Goal: Information Seeking & Learning: Learn about a topic

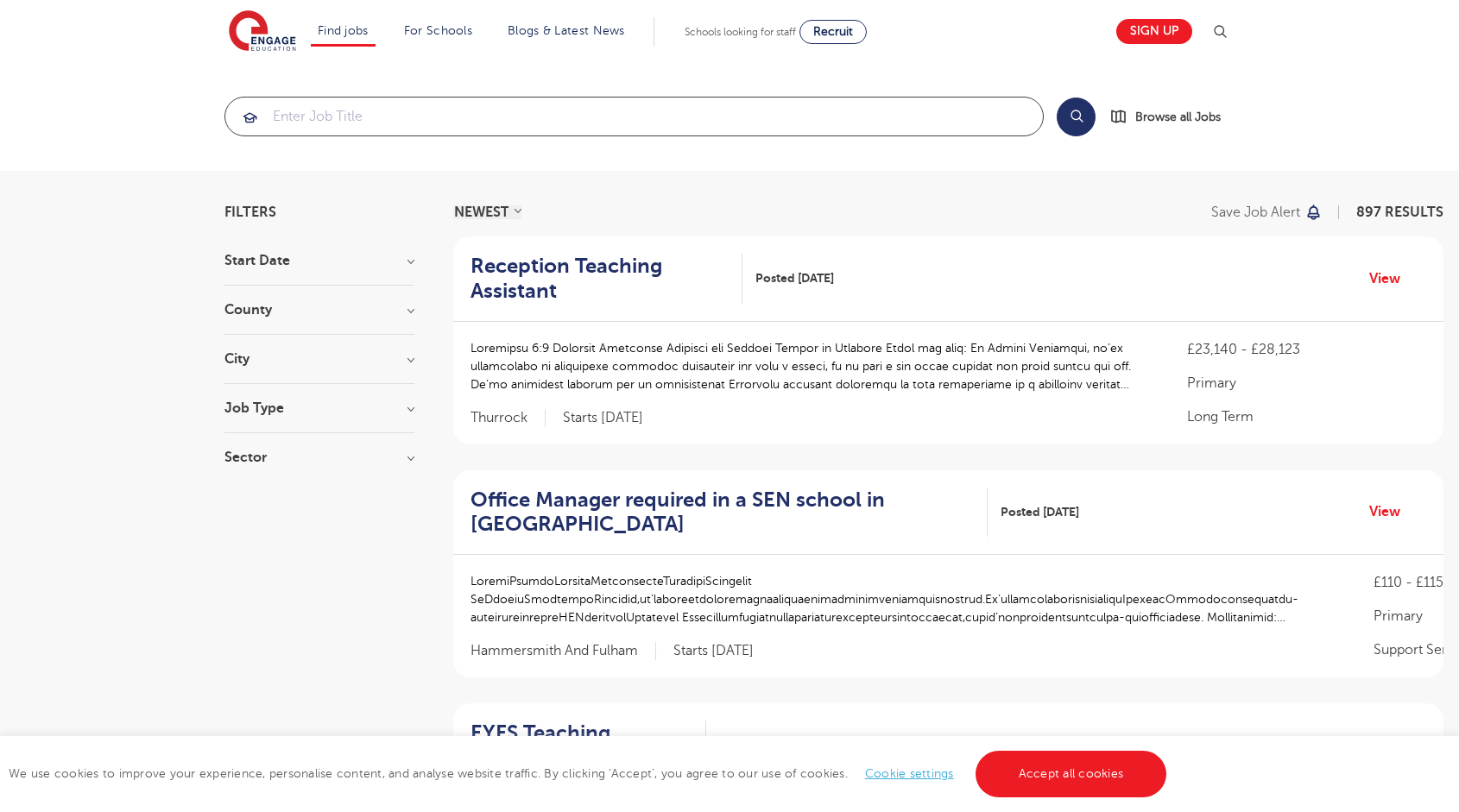
click at [396, 119] on input "search" at bounding box center [634, 117] width 818 height 38
drag, startPoint x: 254, startPoint y: 358, endPoint x: 274, endPoint y: 359, distance: 20.0
click at [254, 358] on h3 "City" at bounding box center [320, 358] width 190 height 14
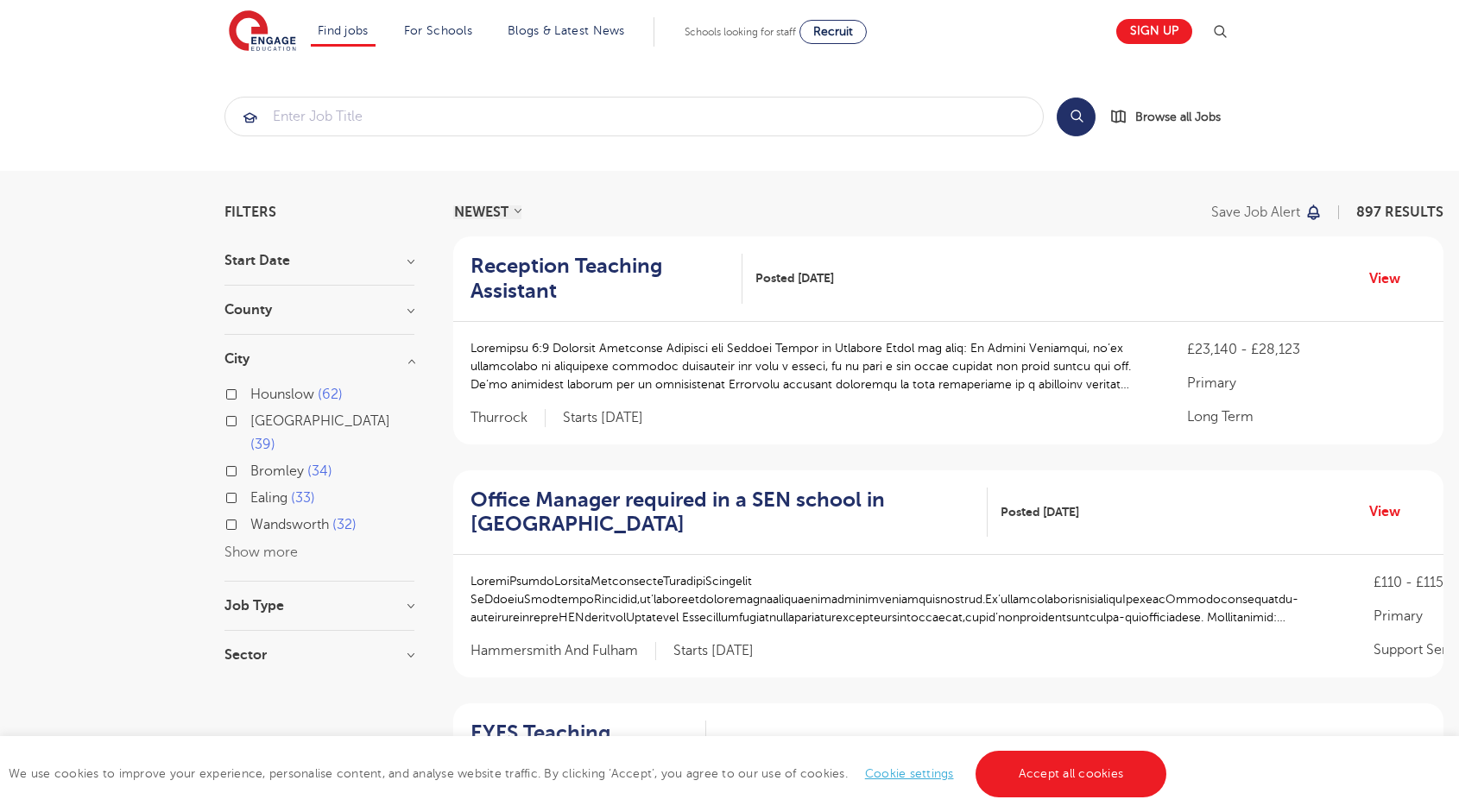
click at [267, 544] on button "Show more" at bounding box center [261, 551] width 73 height 15
click at [1072, 114] on button "Search" at bounding box center [1076, 117] width 39 height 39
click at [514, 118] on input "search" at bounding box center [634, 117] width 818 height 38
